Goal: Task Accomplishment & Management: Use online tool/utility

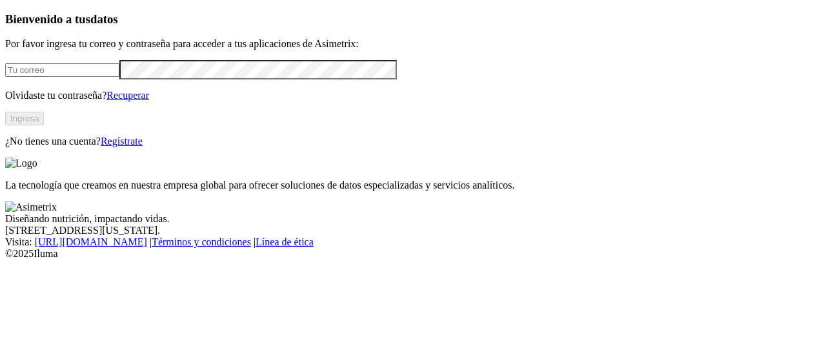
click at [68, 77] on input "email" at bounding box center [62, 70] width 114 height 14
type input "[PERSON_NAME][EMAIL_ADDRESS][PERSON_NAME][DOMAIN_NAME]"
click input "submit" at bounding box center [0, 0] width 0 height 0
